Goal: Task Accomplishment & Management: Manage account settings

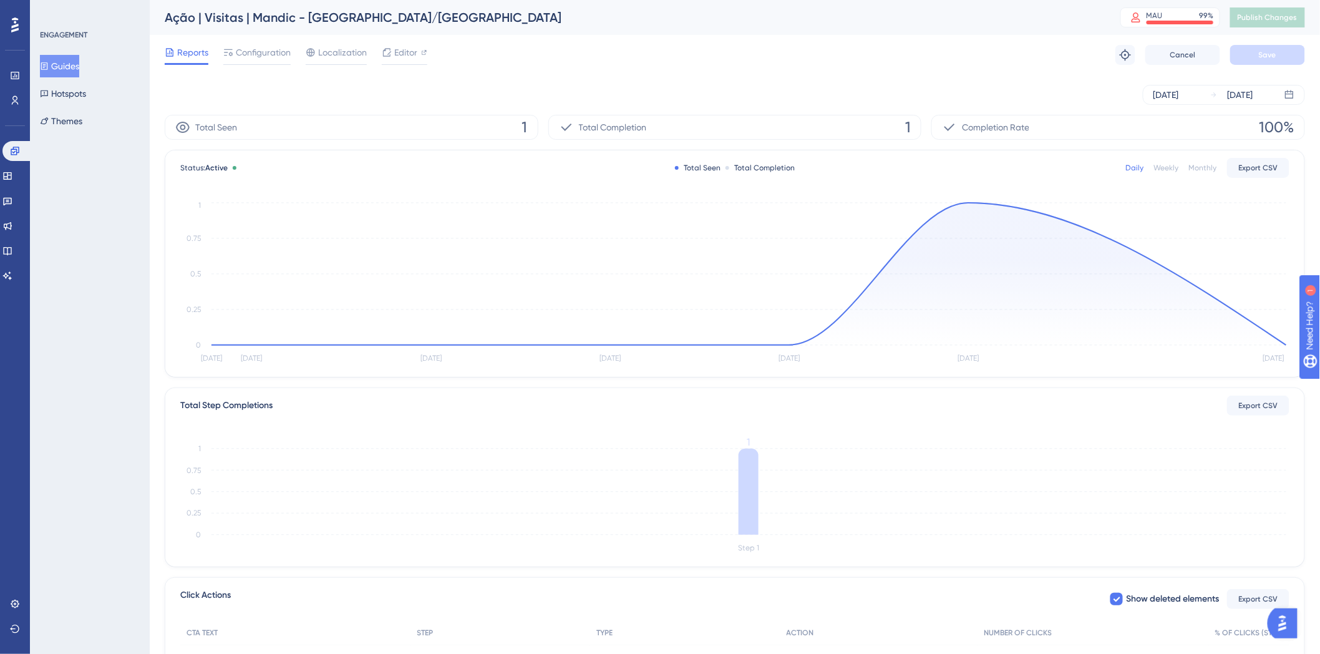
click at [965, 201] on icon "Sep 24 Sep 25 Sep 26 Sep 27 Sep 28 Sep 29 Sep 30 0 0.25 0.5 0.75 1" at bounding box center [734, 283] width 1109 height 167
click at [880, 73] on div "Reports Configuration Localization Editor Troubleshoot Cancel Save" at bounding box center [735, 55] width 1140 height 40
click at [967, 205] on circle at bounding box center [968, 203] width 10 height 10
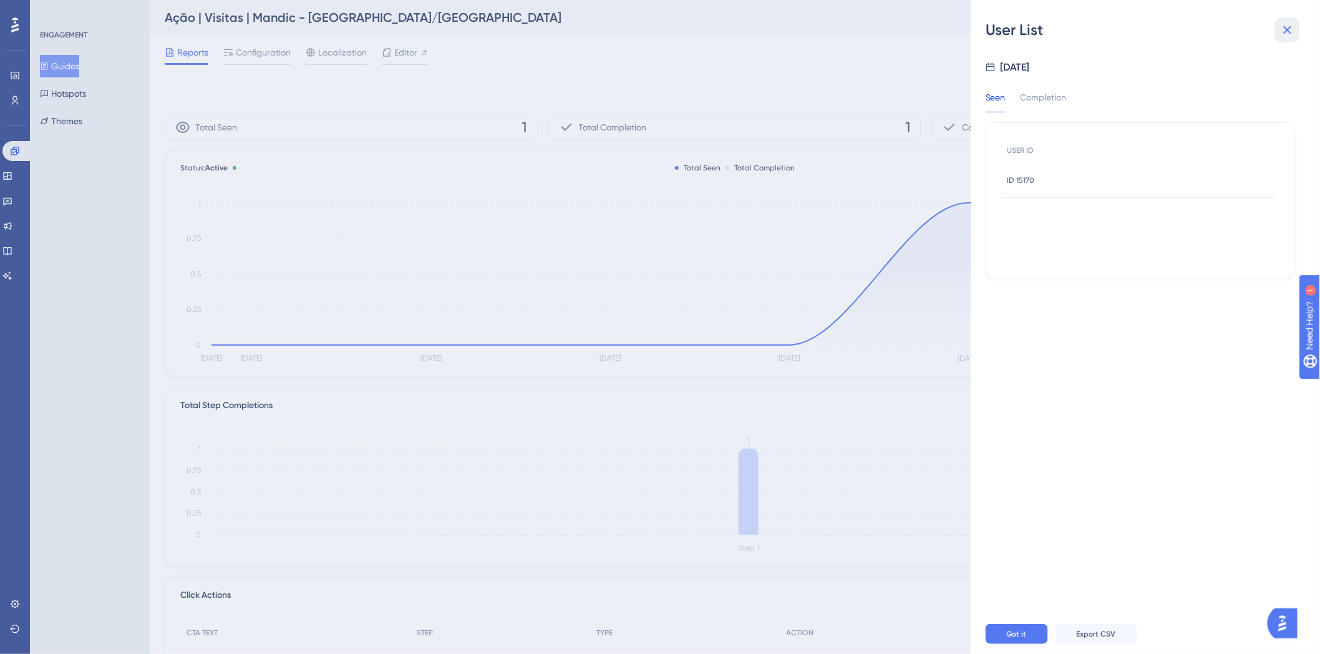
click at [1287, 28] on icon at bounding box center [1287, 29] width 15 height 15
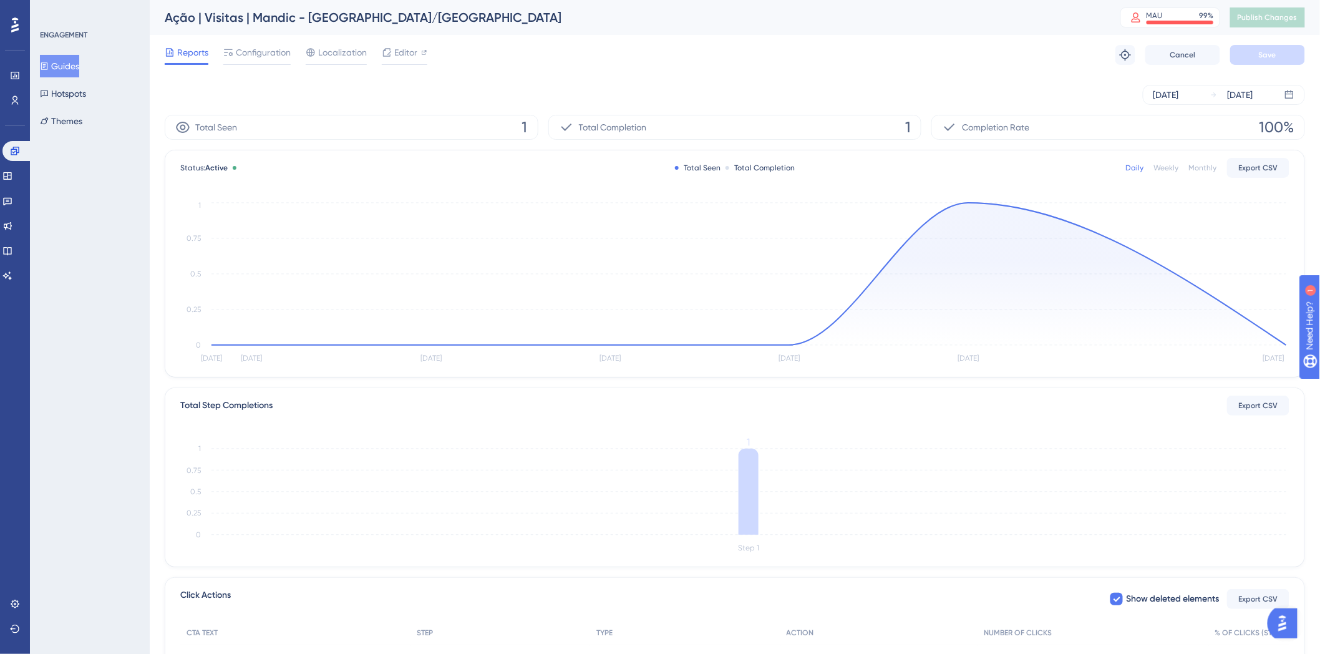
click at [52, 72] on button "Guides" at bounding box center [59, 66] width 39 height 22
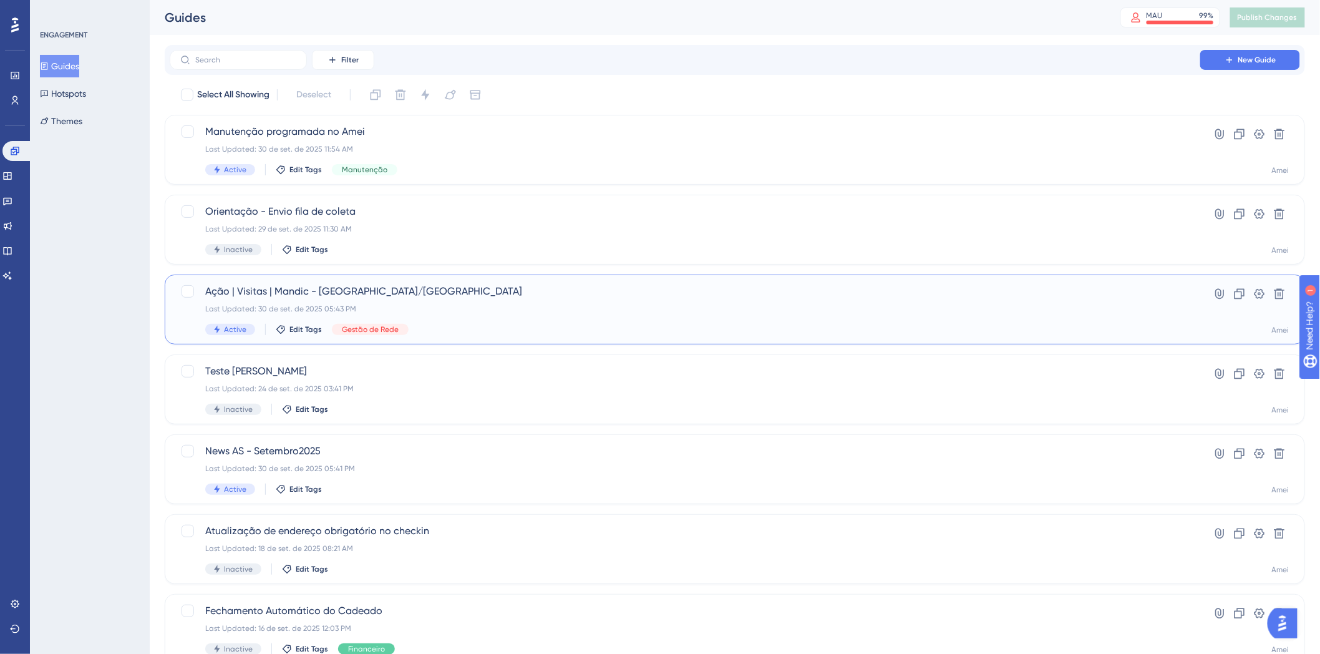
click at [538, 298] on span "Ação | Visitas | Mandic - Brasilia/DF" at bounding box center [684, 291] width 959 height 15
